Goal: Task Accomplishment & Management: Complete application form

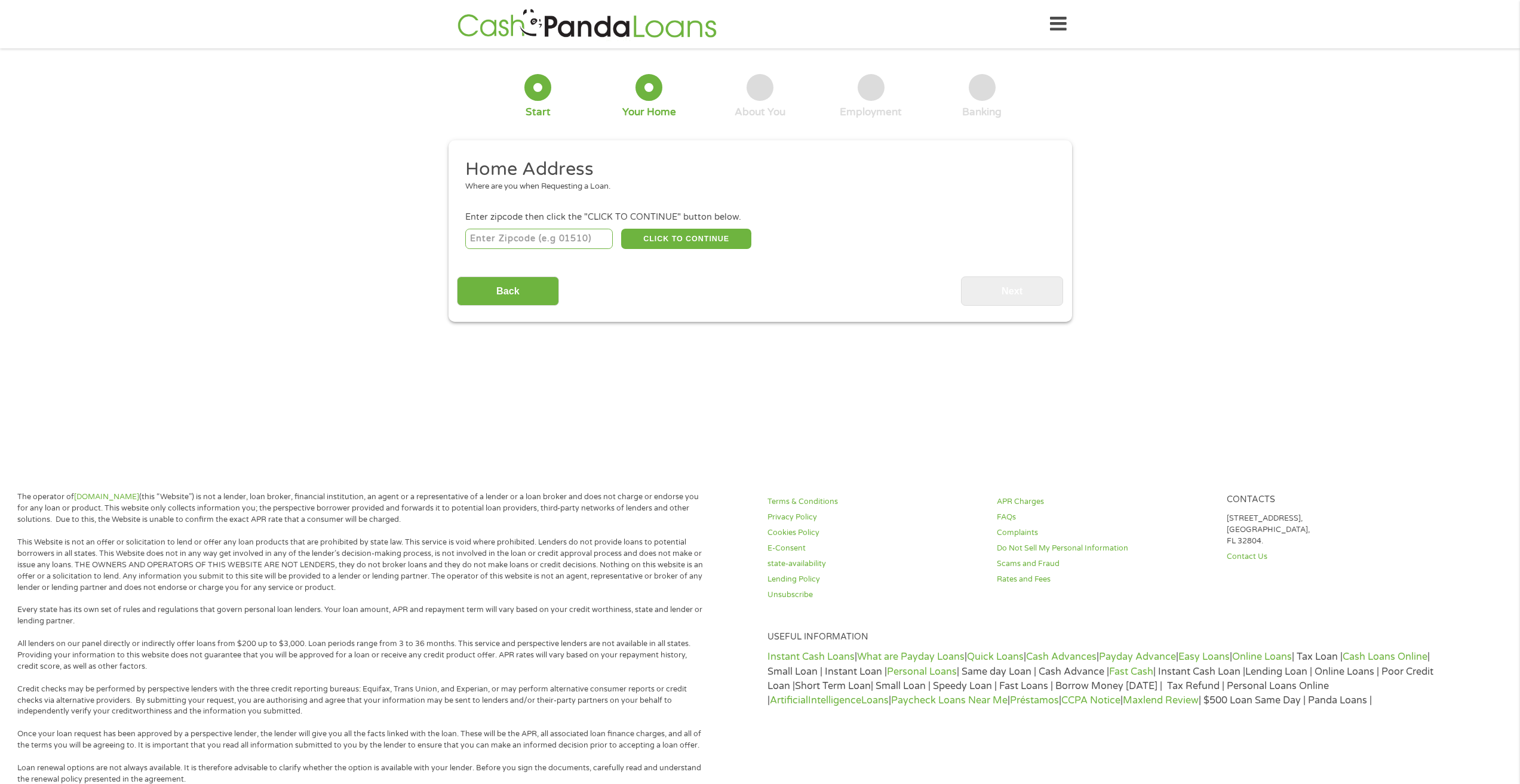
click at [565, 244] on input "number" at bounding box center [539, 239] width 148 height 20
type input "32666"
drag, startPoint x: 656, startPoint y: 246, endPoint x: 664, endPoint y: 240, distance: 10.0
click at [664, 240] on button "CLICK TO CONTINUE" at bounding box center [686, 239] width 130 height 20
type input "32666"
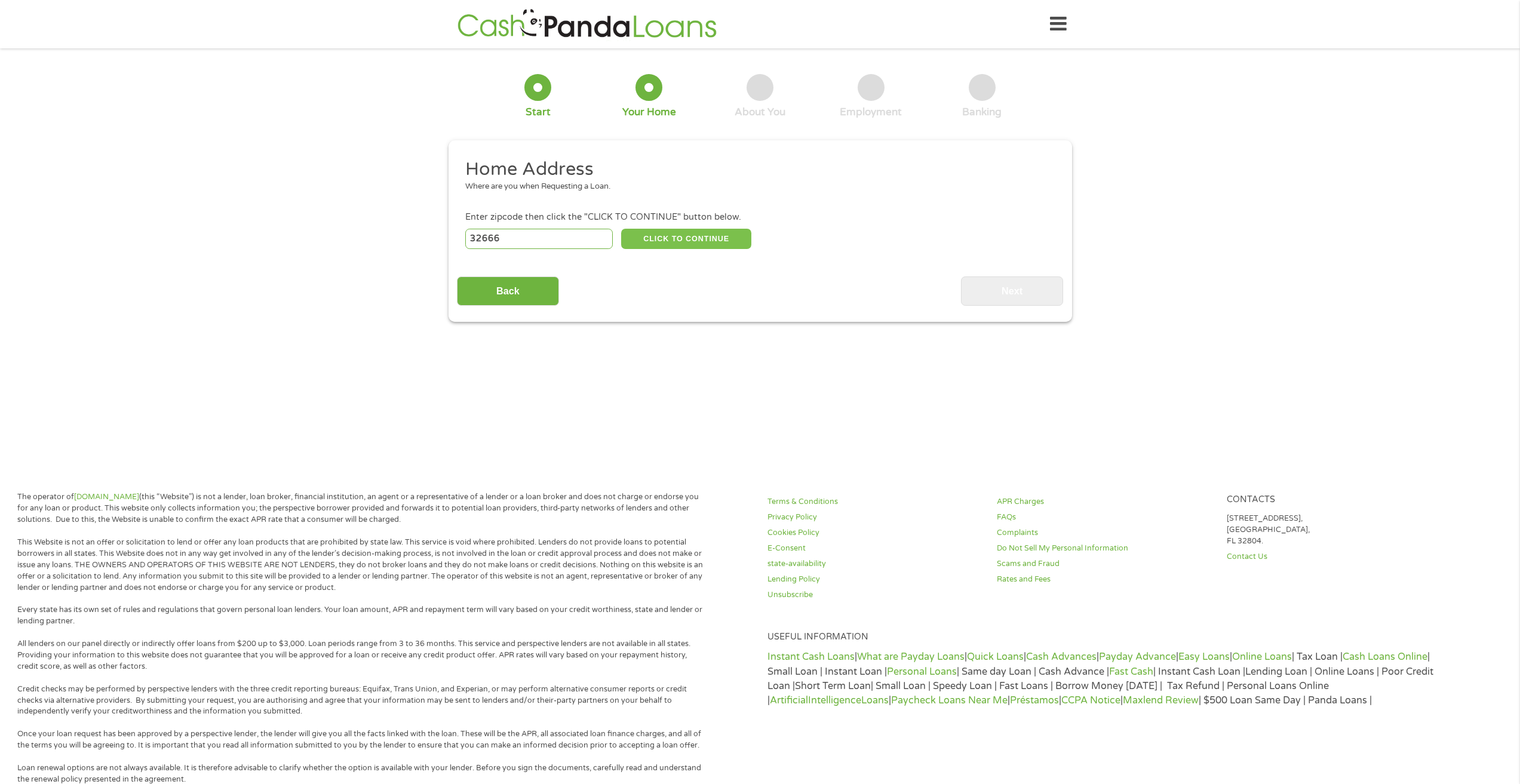
type input "Melrose"
select select "[US_STATE]"
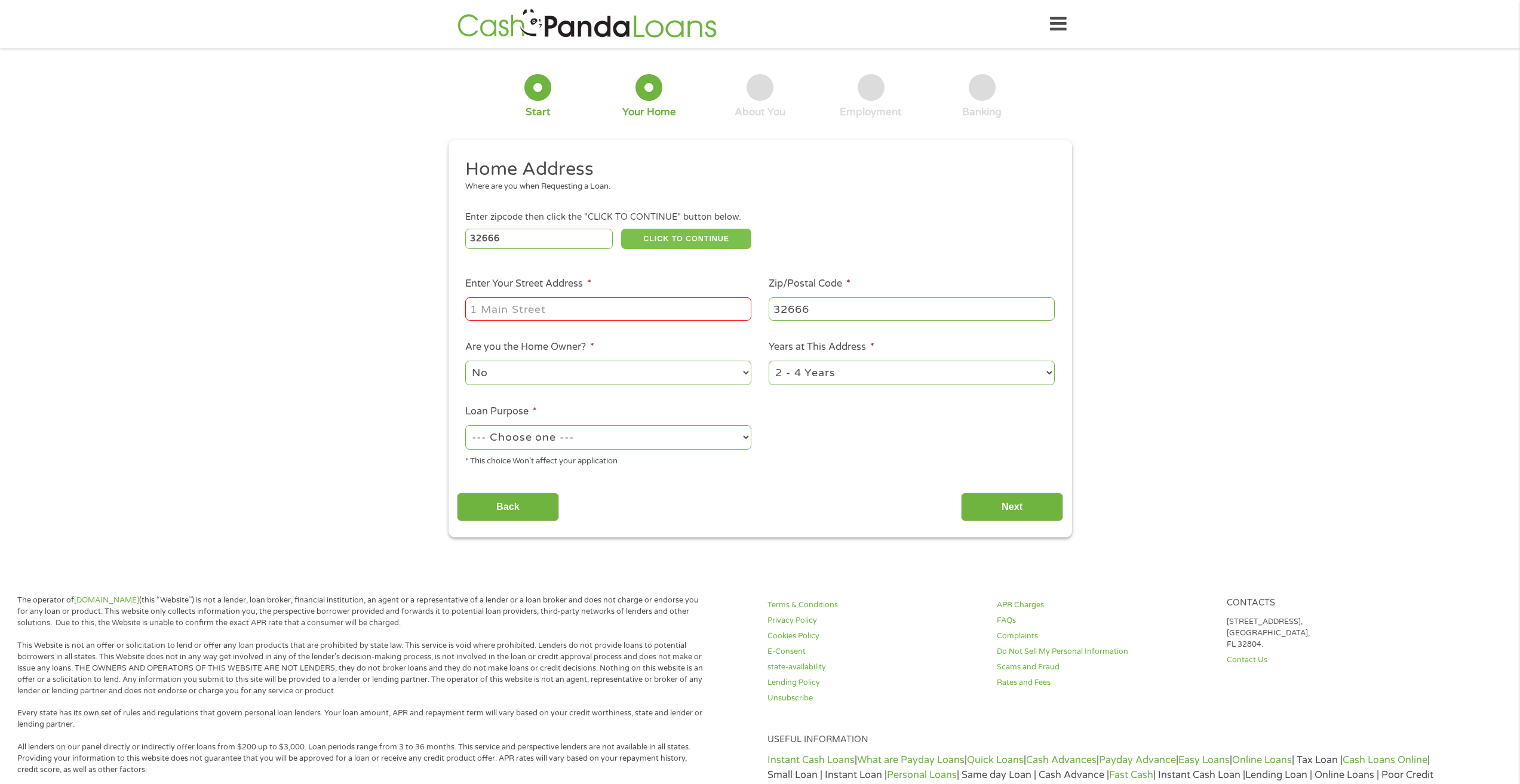
click at [621, 229] on button "CLICK TO CONTINUE" at bounding box center [686, 239] width 130 height 20
click at [587, 314] on input "Enter Your Street Address *" at bounding box center [608, 308] width 286 height 22
type input "120 cOUNTRY lIVING lANE"
click at [1046, 376] on select "1 Year or less 1 - 2 Years 2 - 4 Years Over 4 Years" at bounding box center [911, 372] width 286 height 25
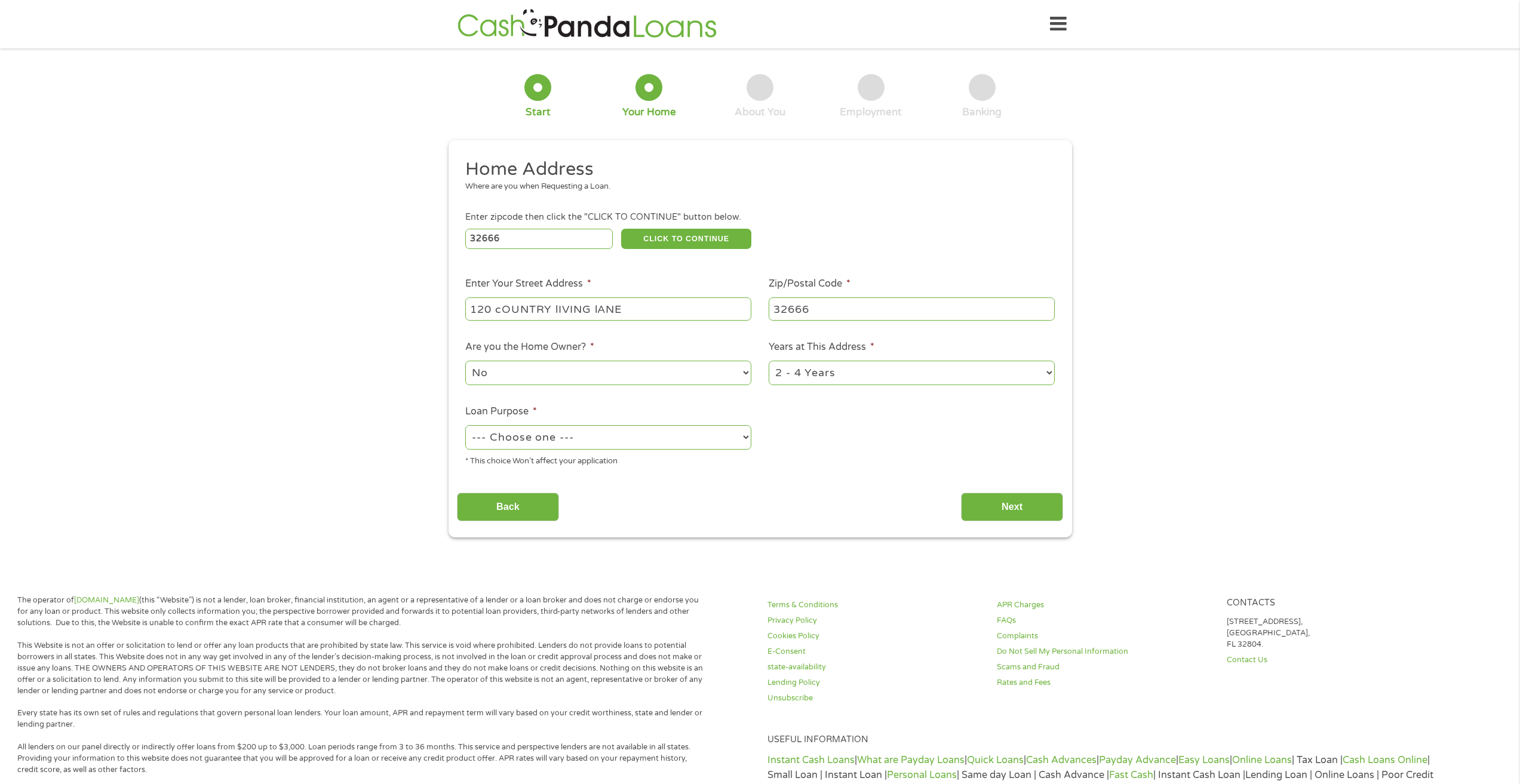
select select "60months"
click at [769, 360] on select "1 Year or less 1 - 2 Years 2 - 4 Years Over 4 Years" at bounding box center [911, 372] width 286 height 25
click at [644, 438] on select "--- Choose one --- Pay Bills Debt Consolidation Home Improvement Major Purchase…" at bounding box center [608, 437] width 286 height 25
select select "paybills"
click at [465, 425] on select "--- Choose one --- Pay Bills Debt Consolidation Home Improvement Major Purchase…" at bounding box center [608, 437] width 286 height 25
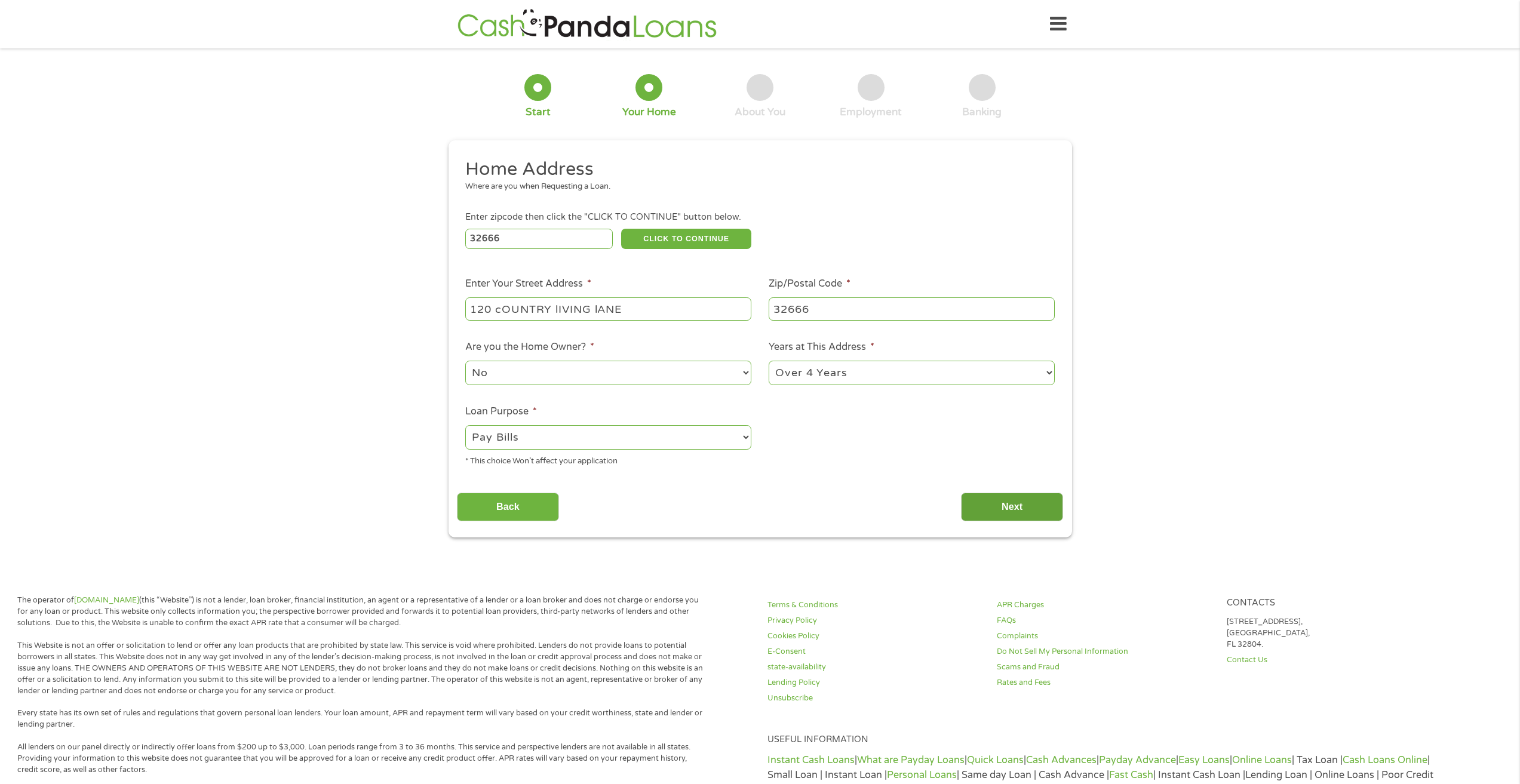
click at [1005, 510] on input "Next" at bounding box center [1012, 507] width 102 height 30
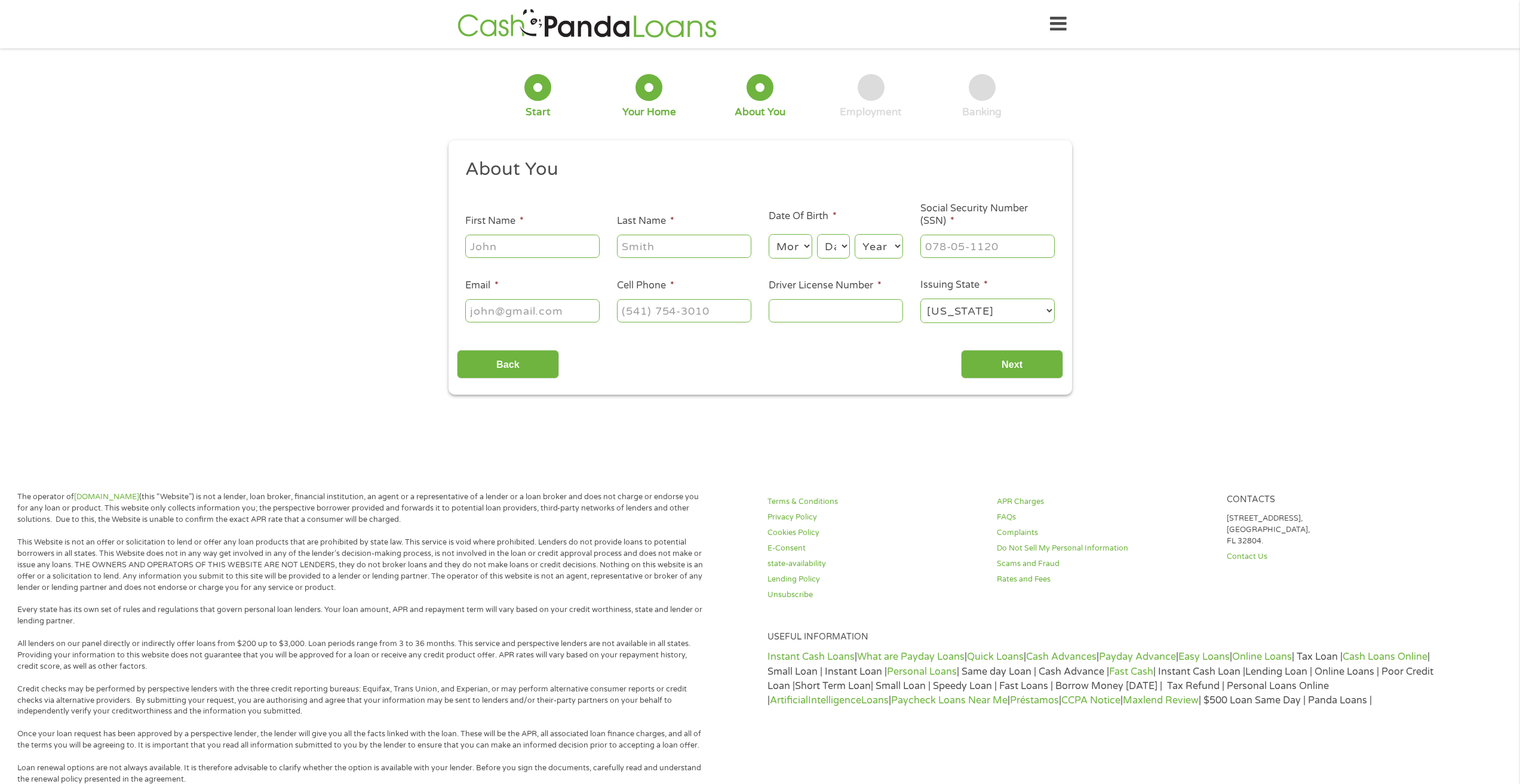
scroll to position [5, 5]
click at [568, 244] on input "First Name *" at bounding box center [532, 246] width 134 height 22
type input "H"
type input "SHARMELL"
type input "BECKFORD"
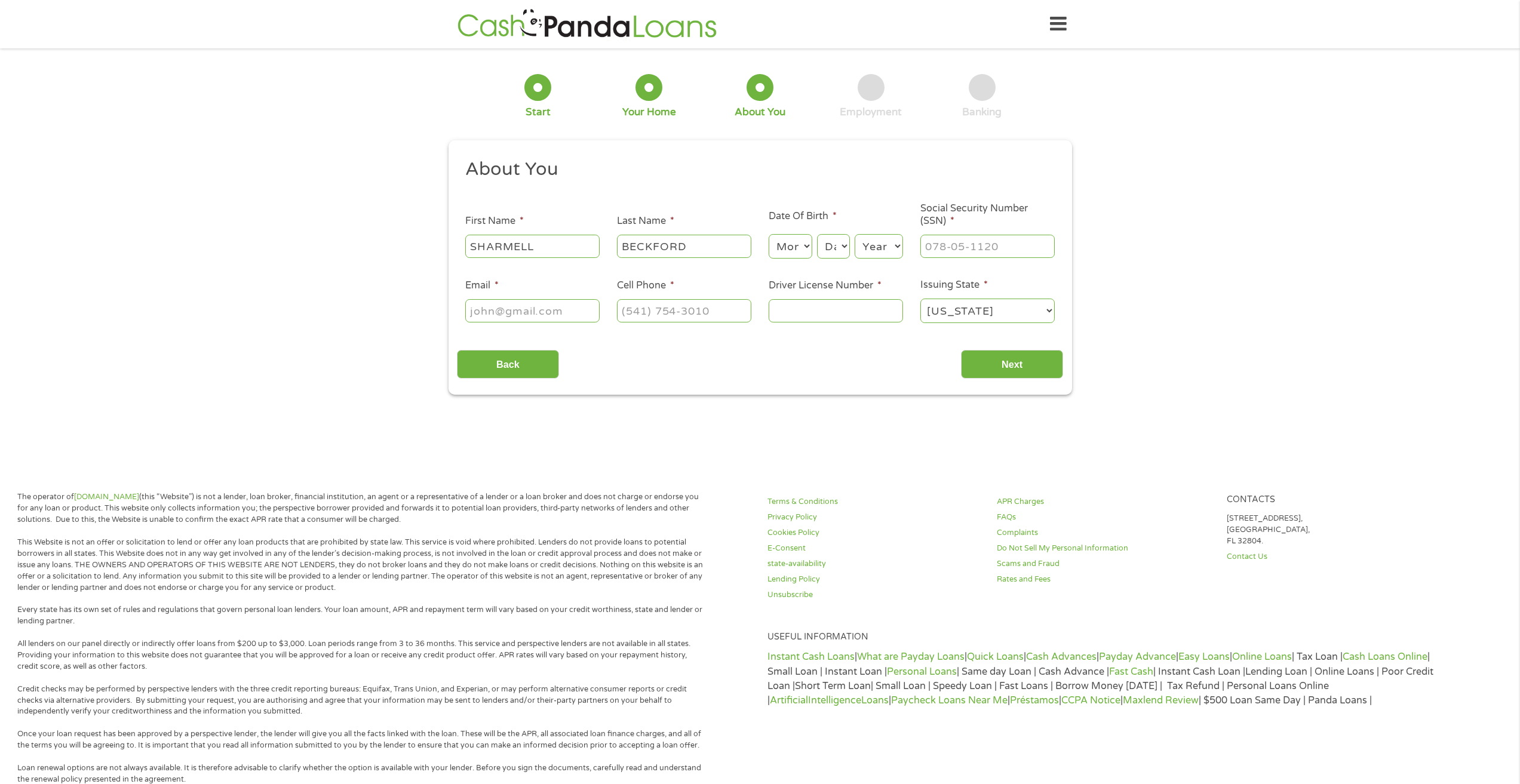
select select "1"
select select "1980"
type input "592-78-5127"
click at [500, 311] on input "Email *" at bounding box center [532, 311] width 134 height 22
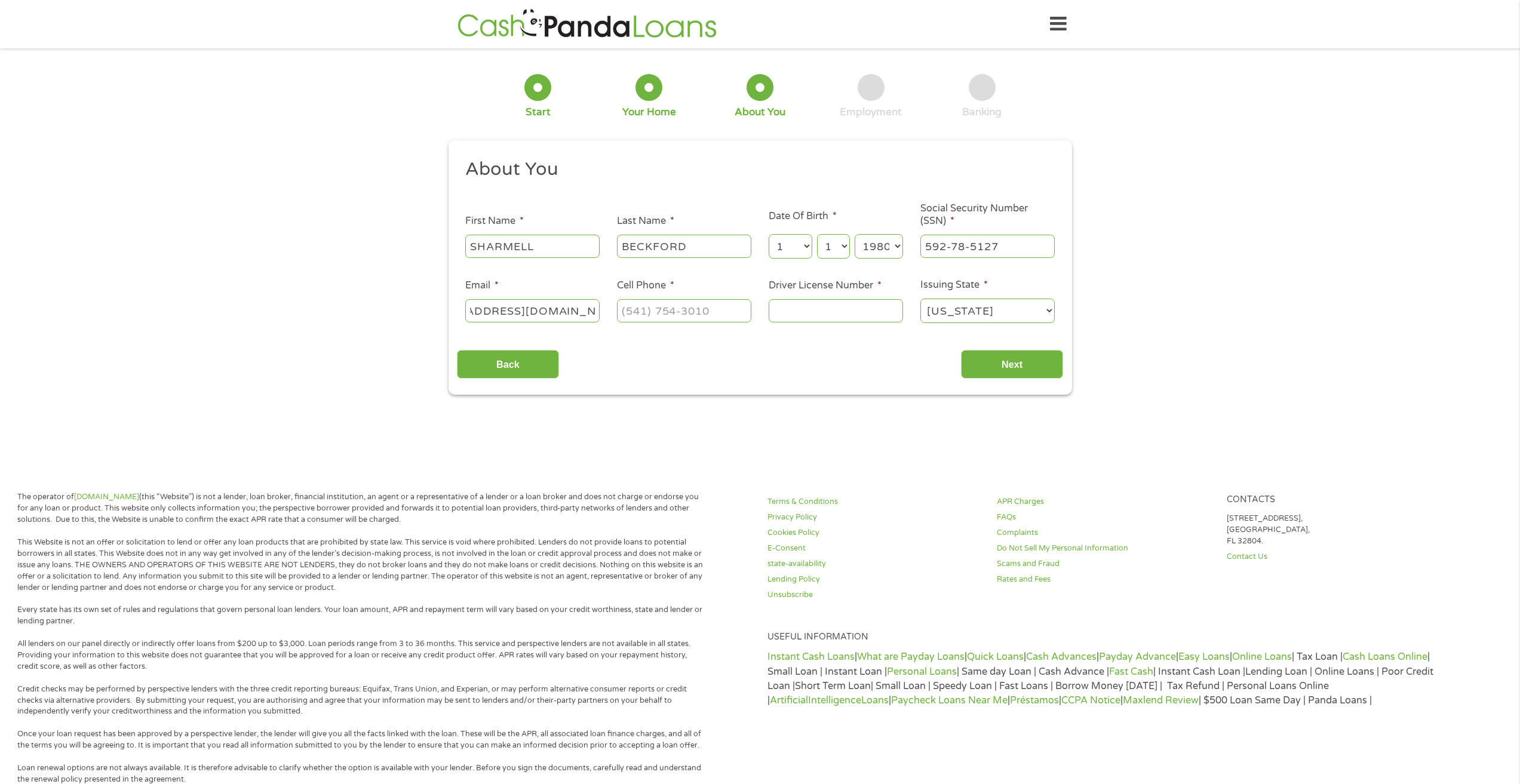
scroll to position [0, 70]
type input "[EMAIL_ADDRESS][DOMAIN_NAME]"
type input "[PHONE_NUMBER]"
type input "B216792805010"
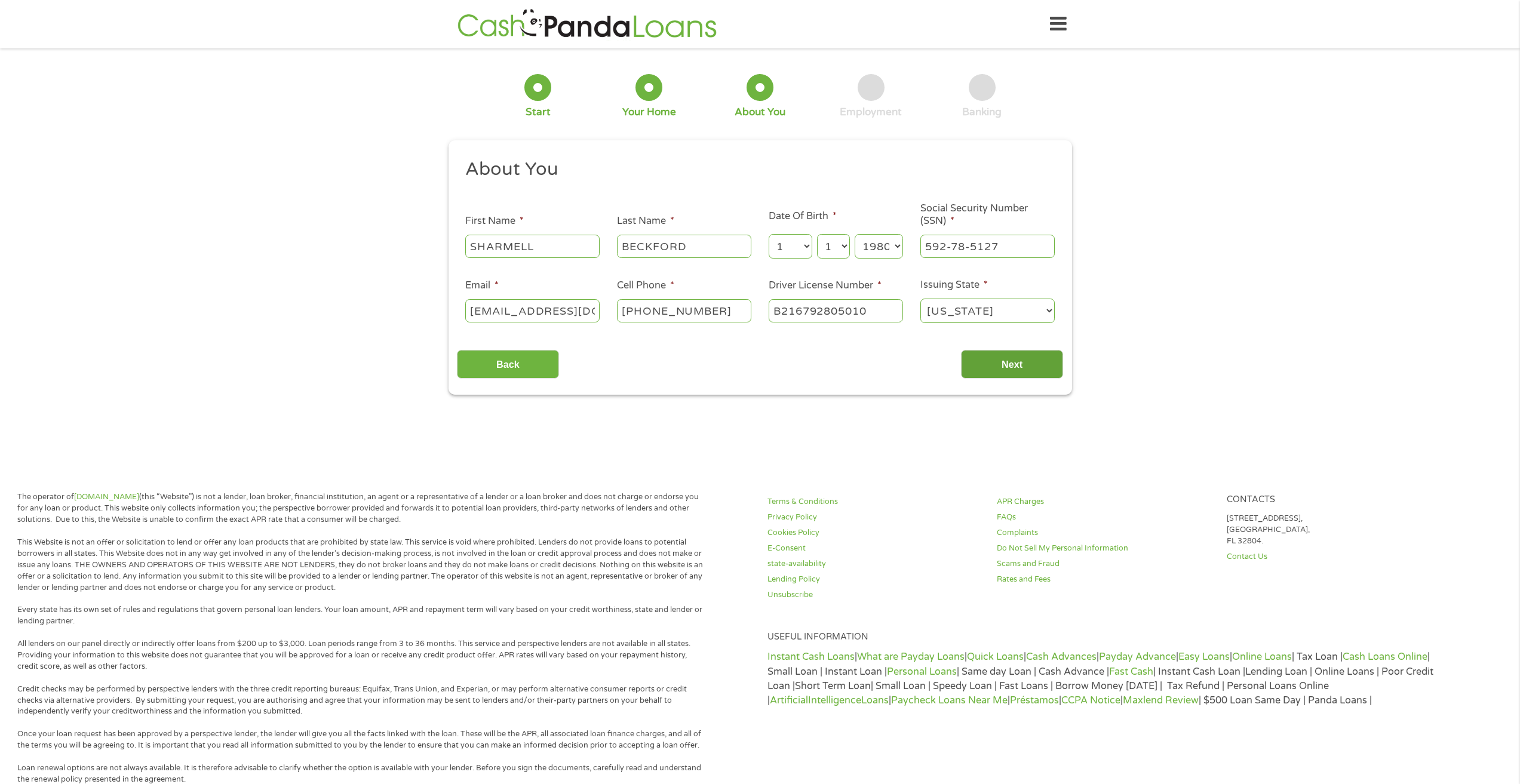
click at [1009, 358] on input "Next" at bounding box center [1012, 365] width 102 height 30
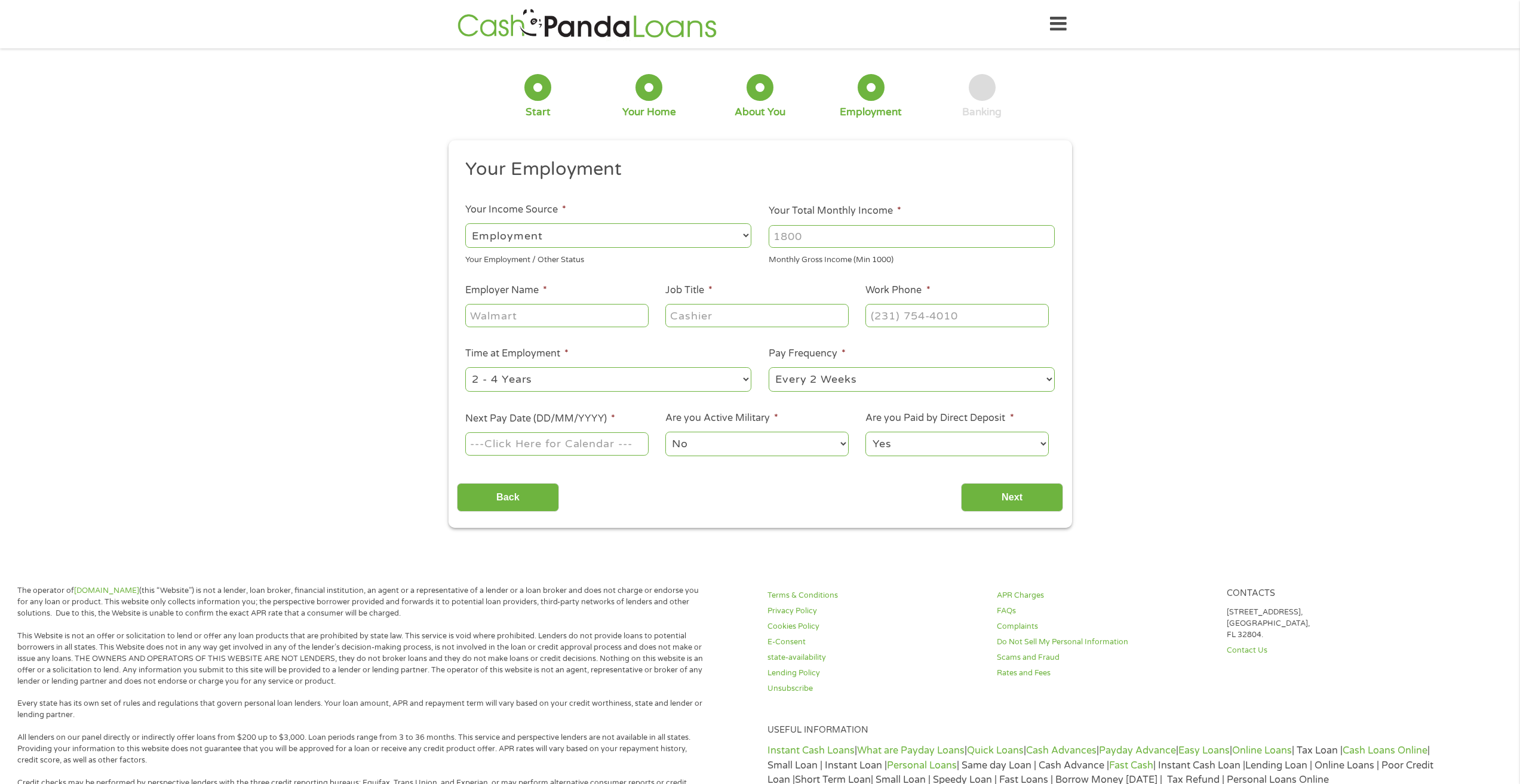
scroll to position [5, 5]
click at [604, 225] on select "--- Choose one --- Employment [DEMOGRAPHIC_DATA] Benefits" at bounding box center [608, 235] width 286 height 25
click at [465, 223] on select "--- Choose one --- Employment [DEMOGRAPHIC_DATA] Benefits" at bounding box center [608, 235] width 286 height 25
click at [607, 237] on select "--- Choose one --- Employment [DEMOGRAPHIC_DATA] Benefits" at bounding box center [608, 235] width 286 height 25
click at [465, 223] on select "--- Choose one --- Employment [DEMOGRAPHIC_DATA] Benefits" at bounding box center [608, 235] width 286 height 25
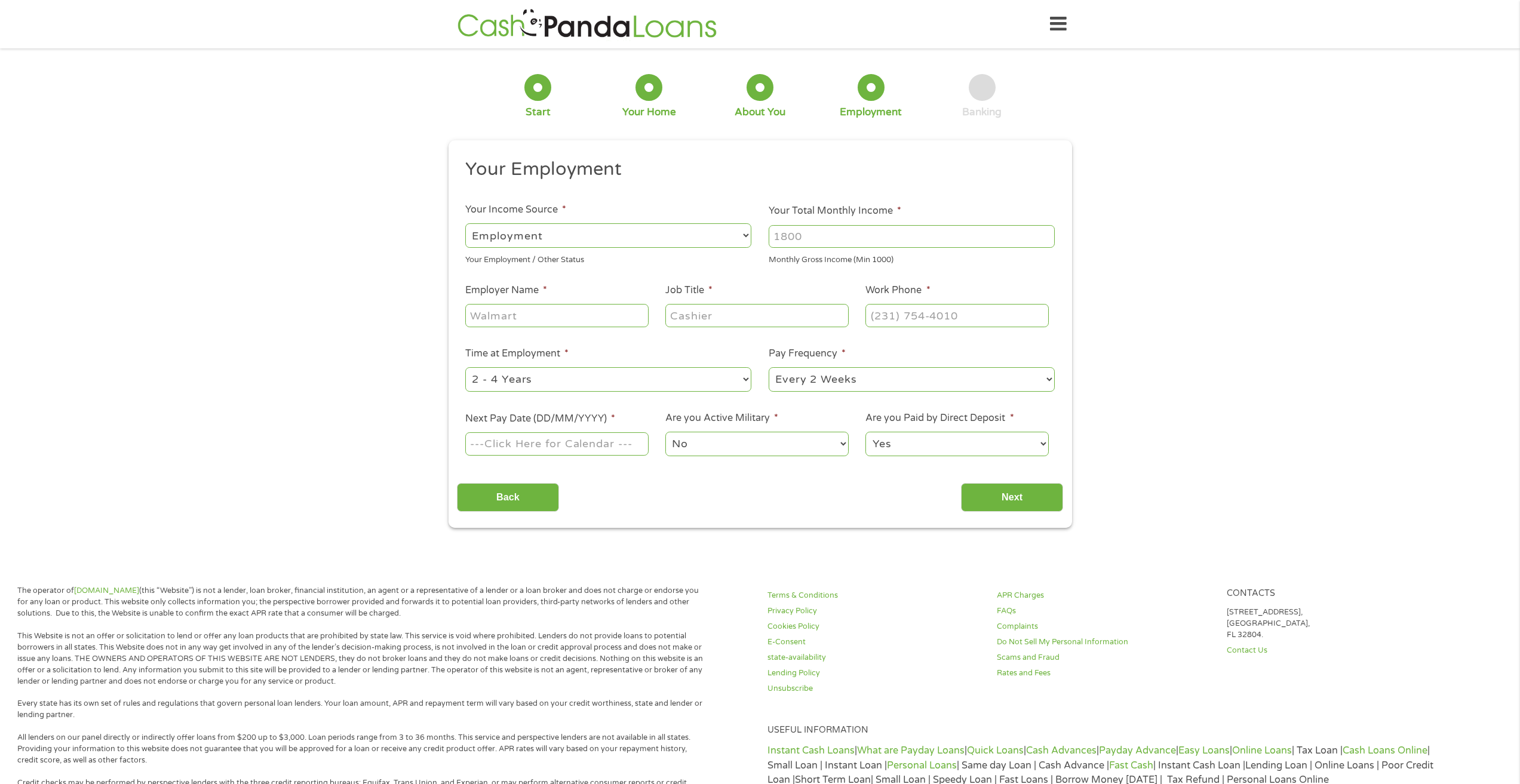
click at [863, 238] on input "Your Total Monthly Income *" at bounding box center [911, 236] width 286 height 22
type input "5400"
click at [594, 308] on input "Employer Name *" at bounding box center [557, 315] width 183 height 22
type input "ACPA"
type input "HR COORDINATOR"
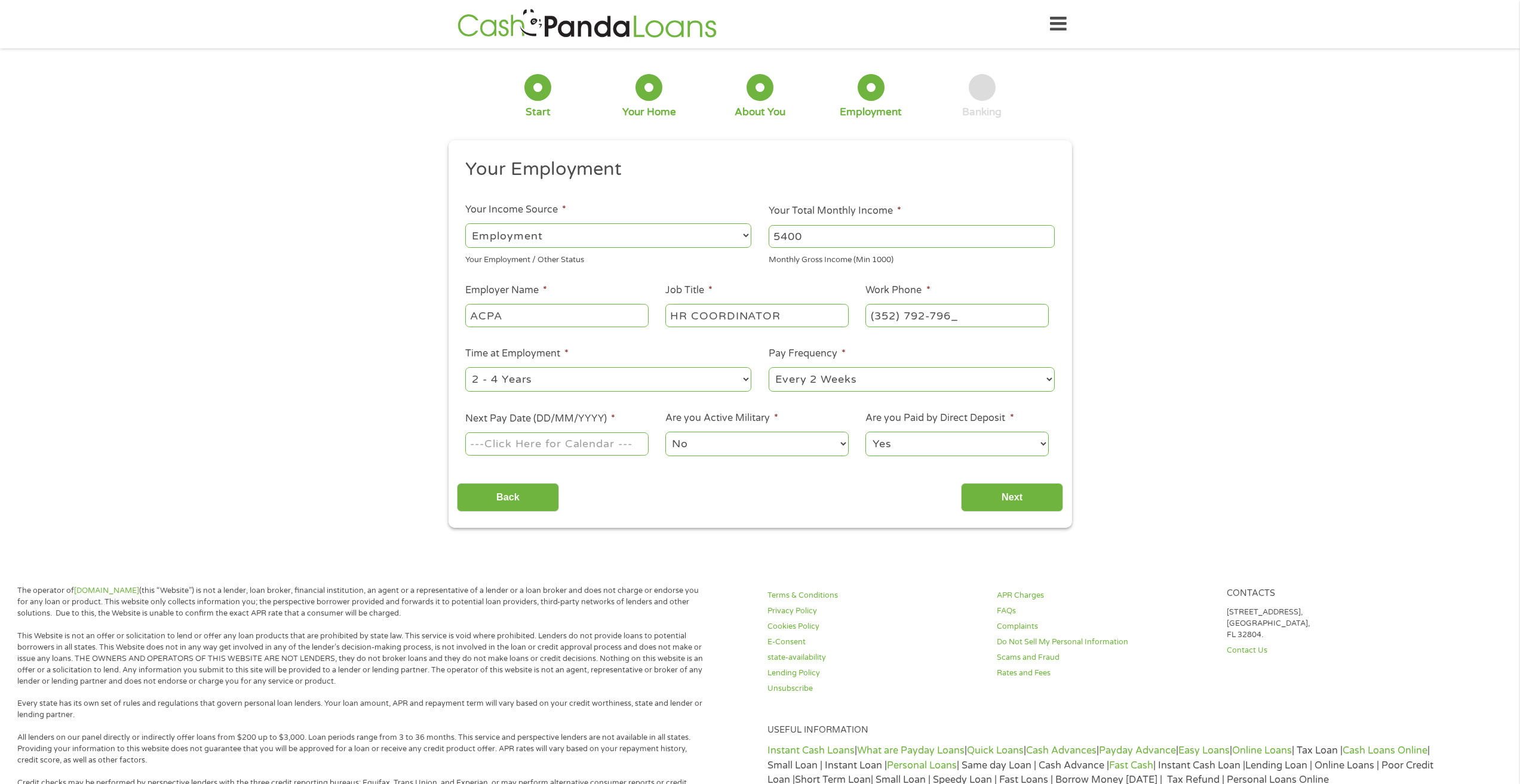
type input "[PHONE_NUMBER]"
click at [630, 386] on select "--- Choose one --- 1 Year or less 1 - 2 Years 2 - 4 Years Over 4 Years" at bounding box center [608, 379] width 286 height 25
select select "60months"
click at [465, 367] on select "--- Choose one --- 1 Year or less 1 - 2 Years 2 - 4 Years Over 4 Years" at bounding box center [608, 379] width 286 height 25
click at [571, 450] on input "Next Pay Date (DD/MM/YYYY) *" at bounding box center [557, 443] width 183 height 22
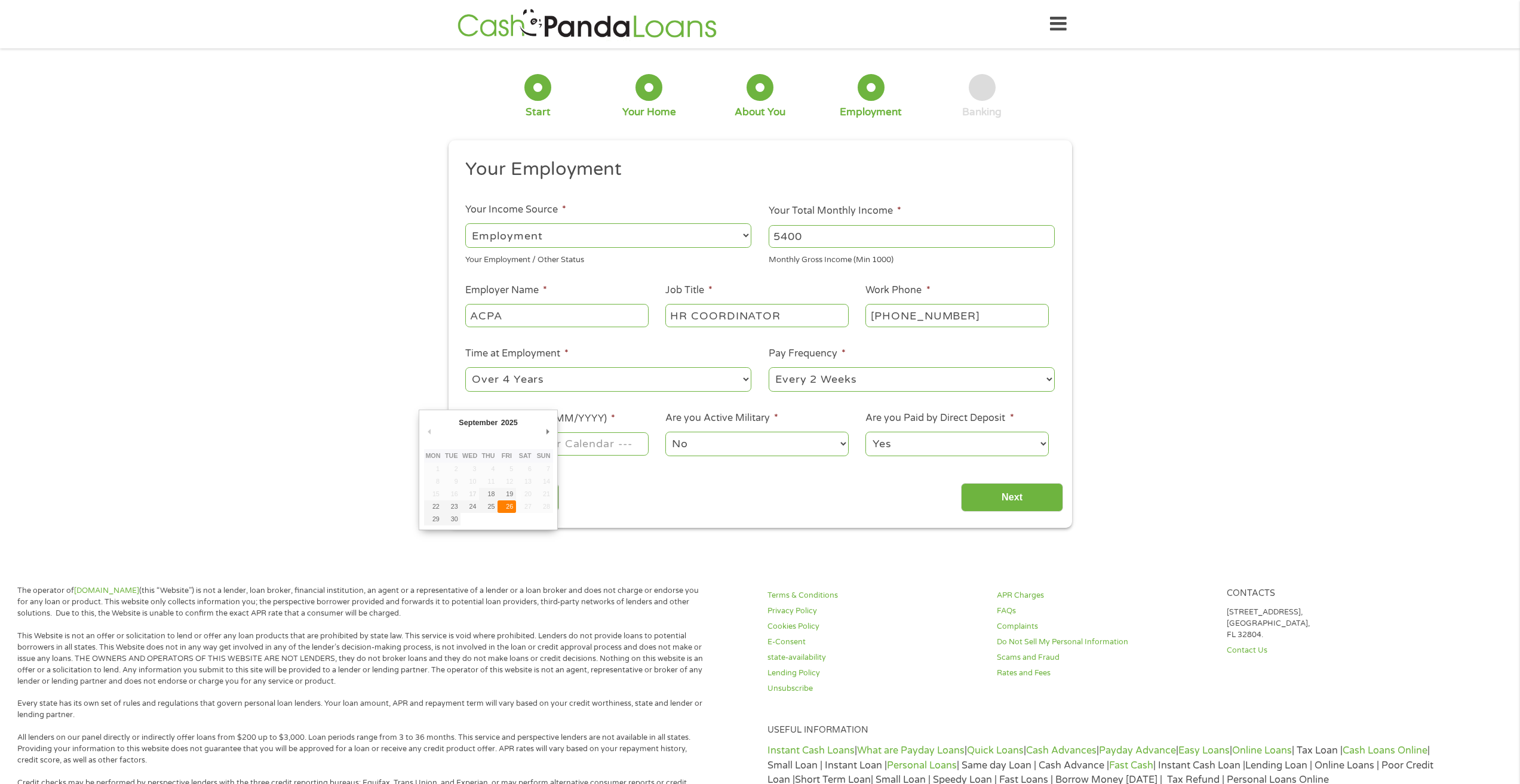
type input "[DATE]"
click at [994, 500] on input "Next" at bounding box center [1012, 498] width 102 height 30
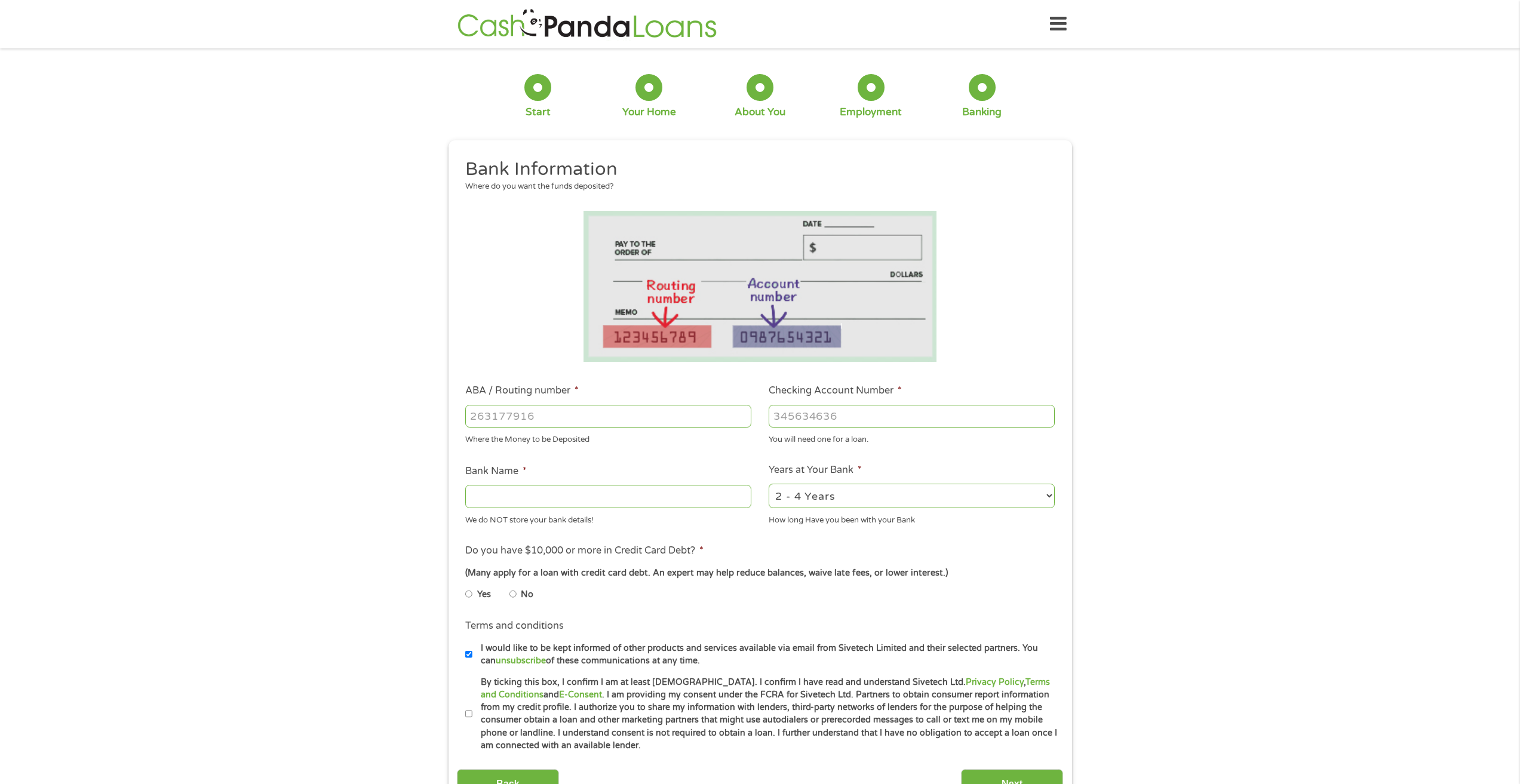
click at [611, 412] on input "ABA / Routing number *" at bounding box center [608, 416] width 286 height 22
click at [810, 419] on input "Checking Account Number *" at bounding box center [911, 416] width 286 height 22
type input "0080000132"
drag, startPoint x: 862, startPoint y: 412, endPoint x: 763, endPoint y: 422, distance: 99.5
click at [763, 422] on li "Checking Account Number * [FINANCIAL_ID] You will need one for a loan." at bounding box center [912, 414] width 304 height 62
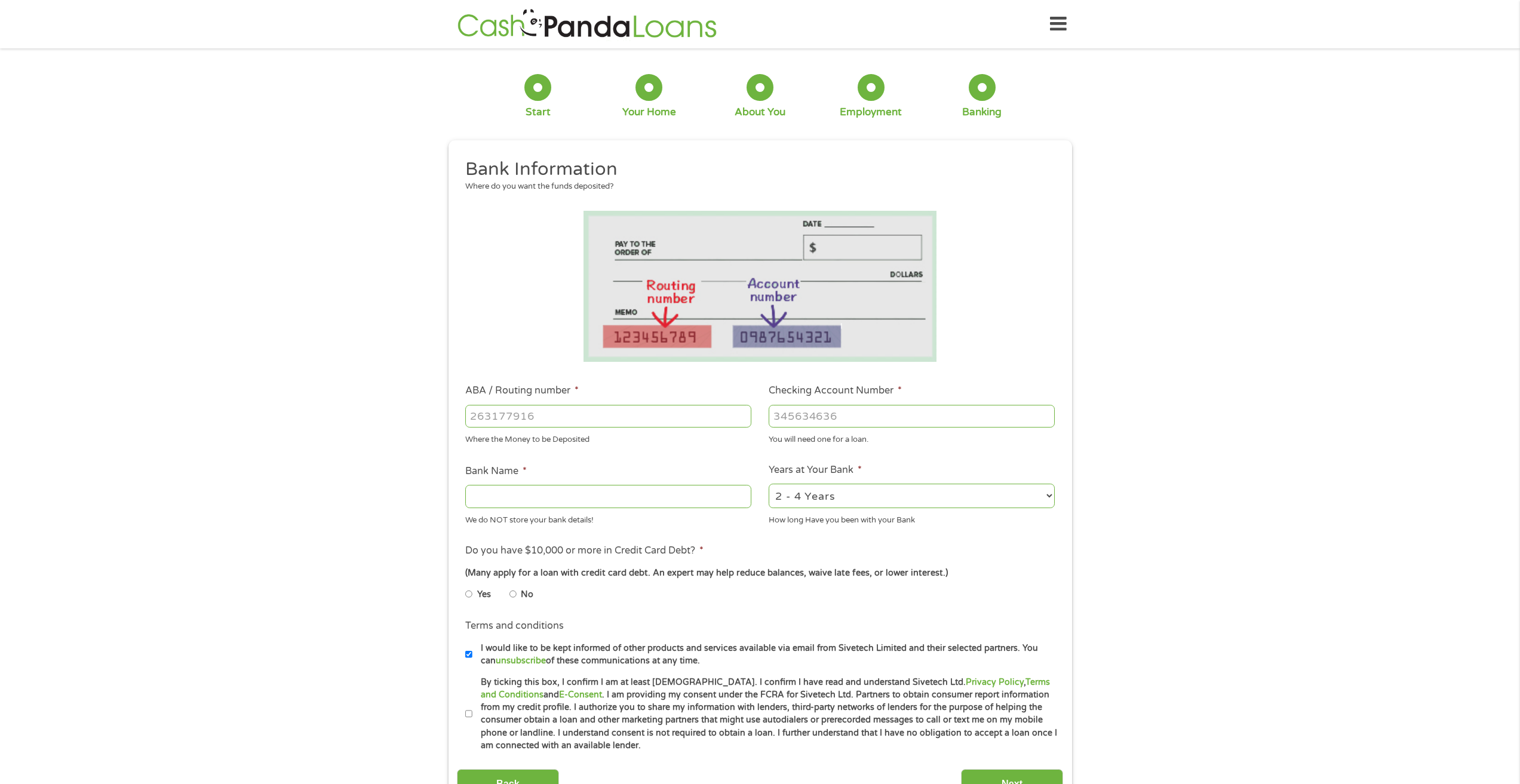
paste input "0"
type input "0080000132372"
click at [653, 416] on input "ABA / Routing number *" at bounding box center [608, 416] width 286 height 22
click at [539, 411] on input "ABA / Routing number *" at bounding box center [608, 416] width 286 height 22
click at [528, 420] on input "ABA / Routing number *" at bounding box center [608, 416] width 286 height 22
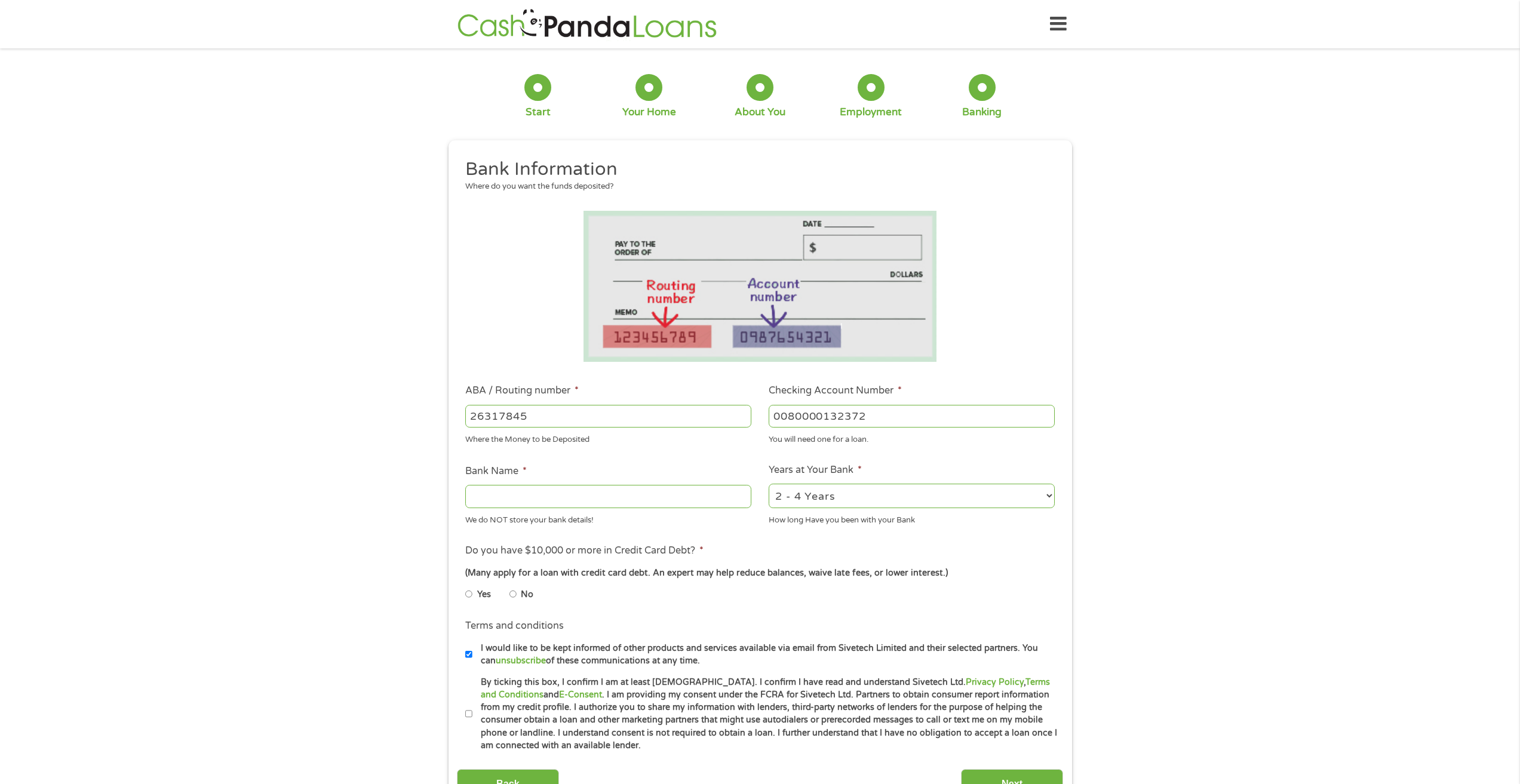
type input "263178452"
type input "SUNSTATE FEDERAL CREDIT UNION"
type input "263178452"
click at [916, 499] on select "2 - 4 Years 6 - 12 Months 1 - 2 Years Over 4 Years" at bounding box center [911, 495] width 286 height 25
select select "60months"
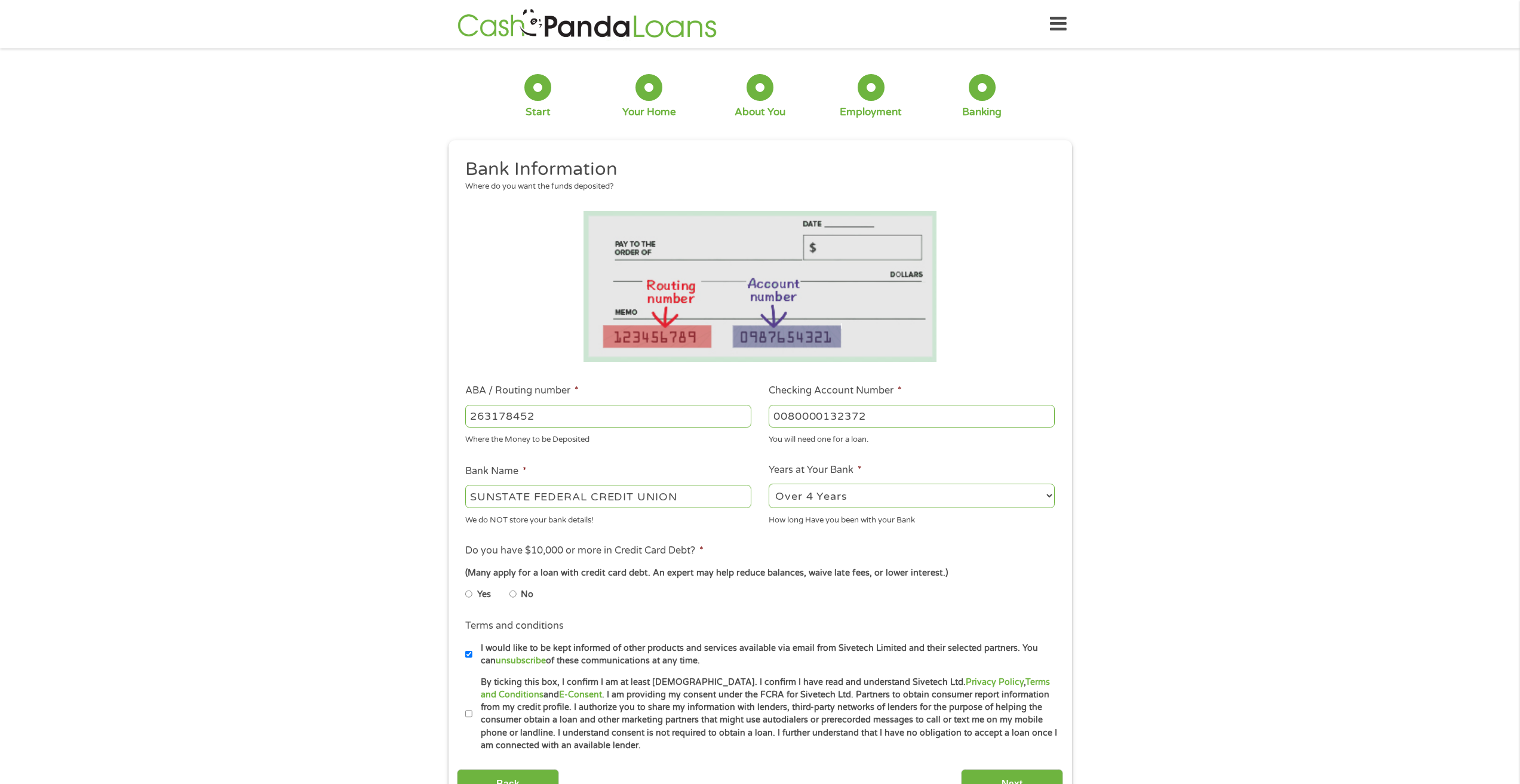
click at [769, 483] on select "2 - 4 Years 6 - 12 Months 1 - 2 Years Over 4 Years" at bounding box center [911, 495] width 286 height 25
click at [467, 593] on input "Yes" at bounding box center [469, 594] width 7 height 19
radio input "true"
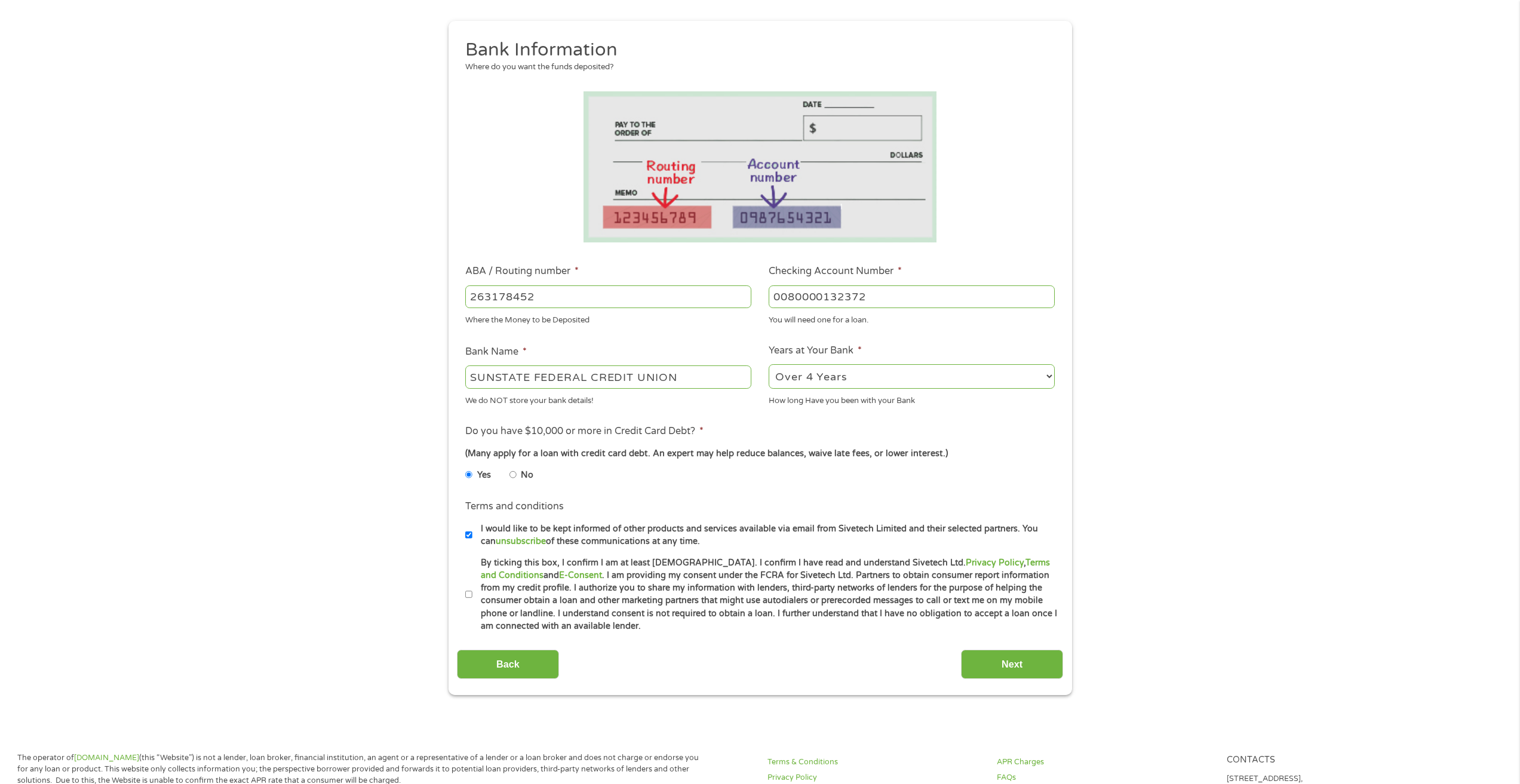
click at [469, 533] on input "I would like to be kept informed of other products and services available via e…" at bounding box center [469, 535] width 7 height 19
checkbox input "false"
click at [1034, 668] on input "Next" at bounding box center [1012, 665] width 102 height 30
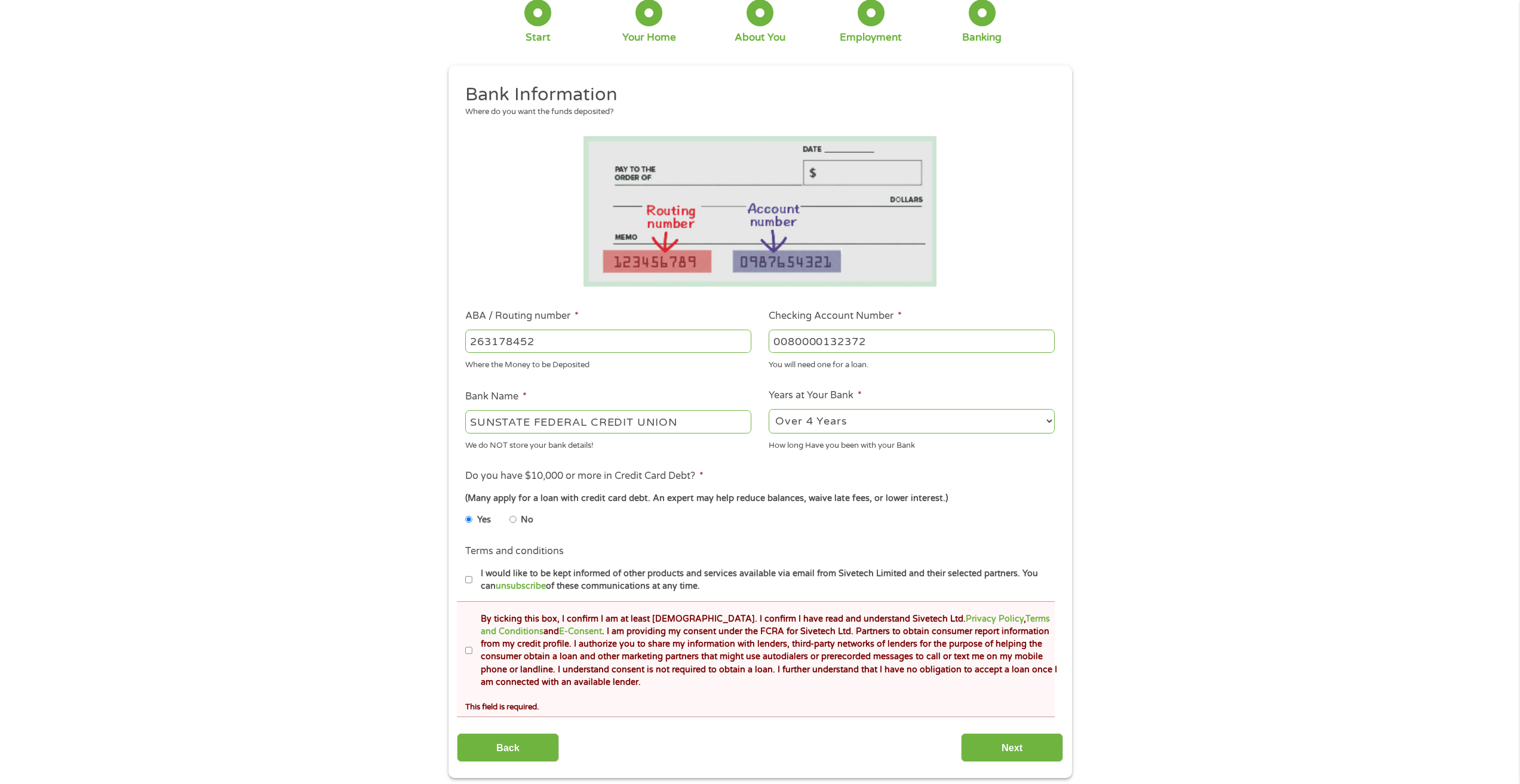
click at [467, 650] on input "By ticking this box, I confirm I am at least [DEMOGRAPHIC_DATA]. I confirm I ha…" at bounding box center [469, 651] width 7 height 19
checkbox input "true"
click at [1027, 750] on input "Next" at bounding box center [1012, 748] width 102 height 30
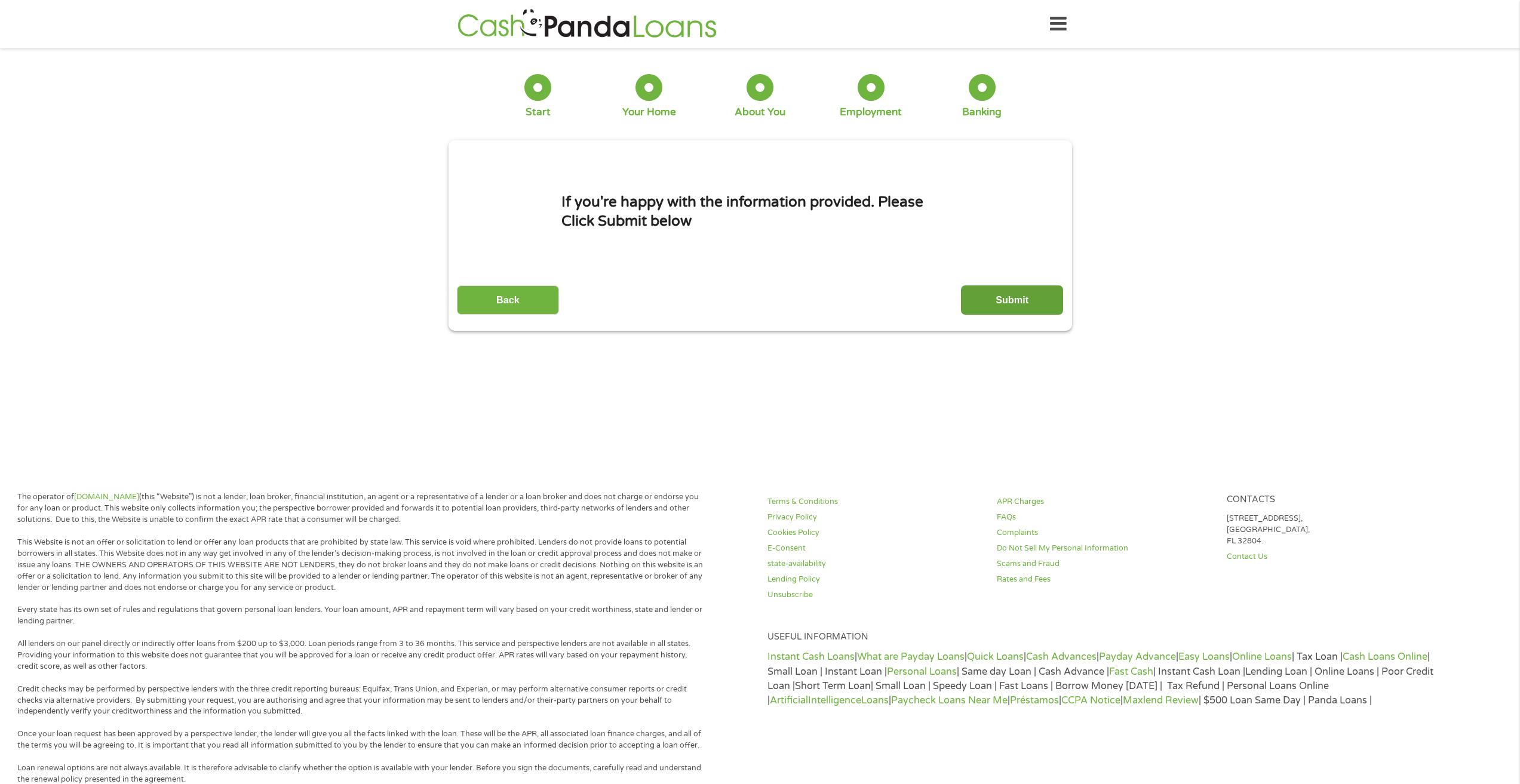
click at [1037, 299] on input "Submit" at bounding box center [1012, 300] width 102 height 30
